Goal: Task Accomplishment & Management: Manage account settings

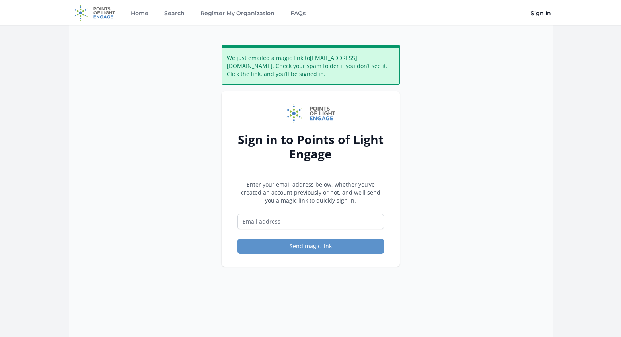
click at [516, 85] on div "We just emailed a magic link to festival@bleedingdisordersnc.org . Check your s…" at bounding box center [310, 193] width 483 height 337
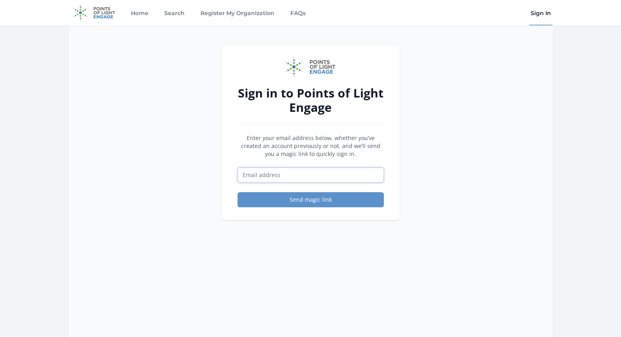
click at [278, 176] on input "Email address" at bounding box center [310, 174] width 146 height 15
paste input "[PERSON_NAME][EMAIL_ADDRESS][DOMAIN_NAME]"
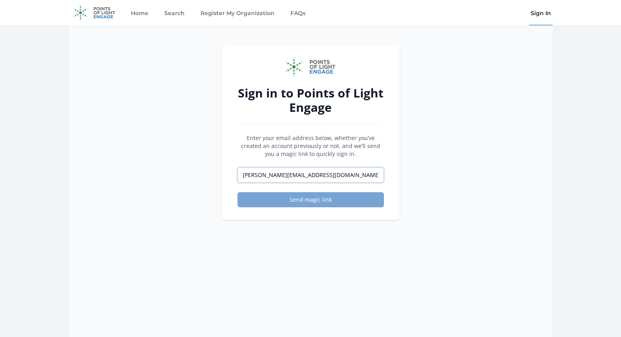
type input "[PERSON_NAME][EMAIL_ADDRESS][DOMAIN_NAME]"
click at [305, 200] on button "Send magic link" at bounding box center [310, 199] width 146 height 15
